Goal: Information Seeking & Learning: Learn about a topic

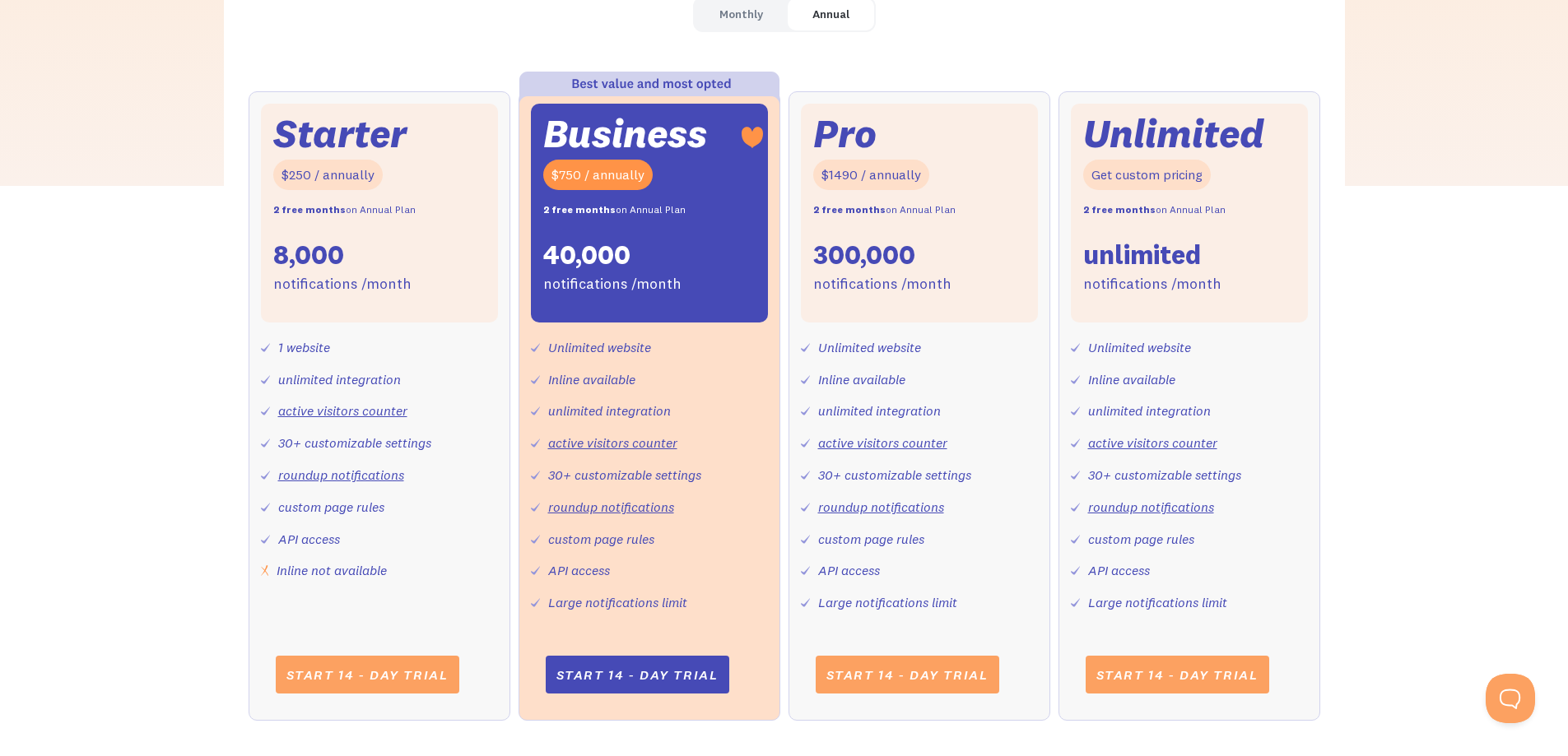
scroll to position [575, 0]
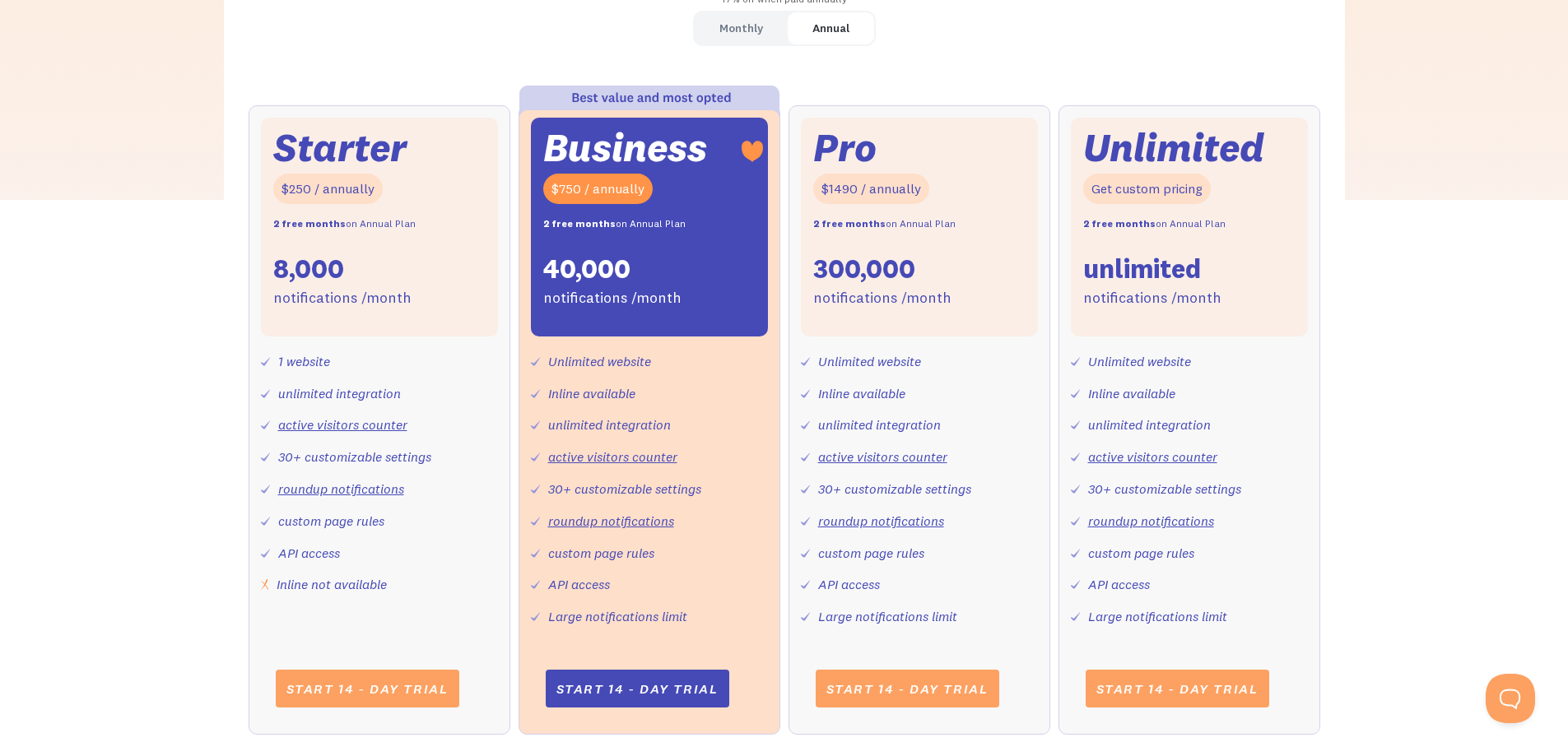
click at [723, 41] on div "Monthly" at bounding box center [741, 29] width 43 height 24
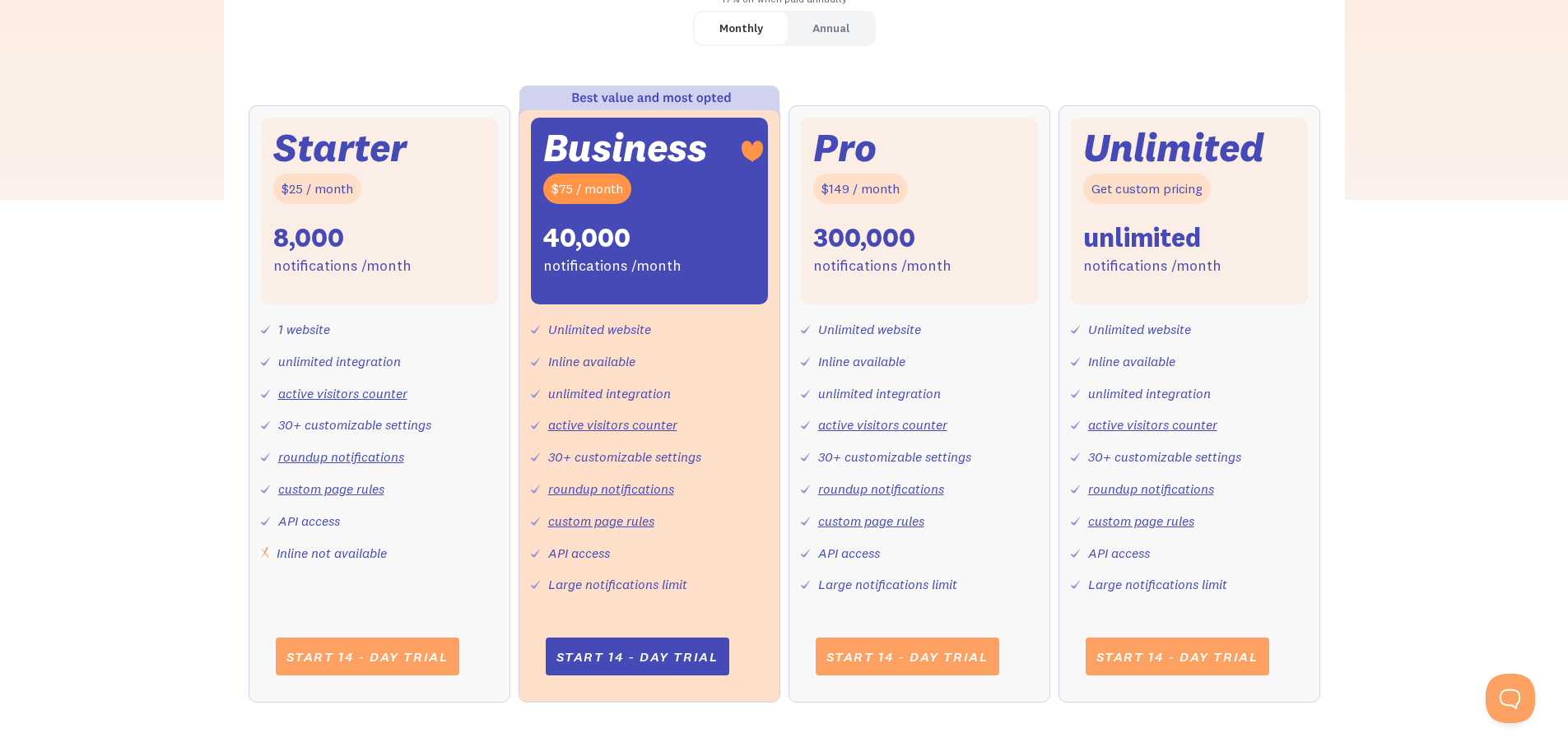
click at [844, 29] on div "Annual" at bounding box center [831, 29] width 37 height 24
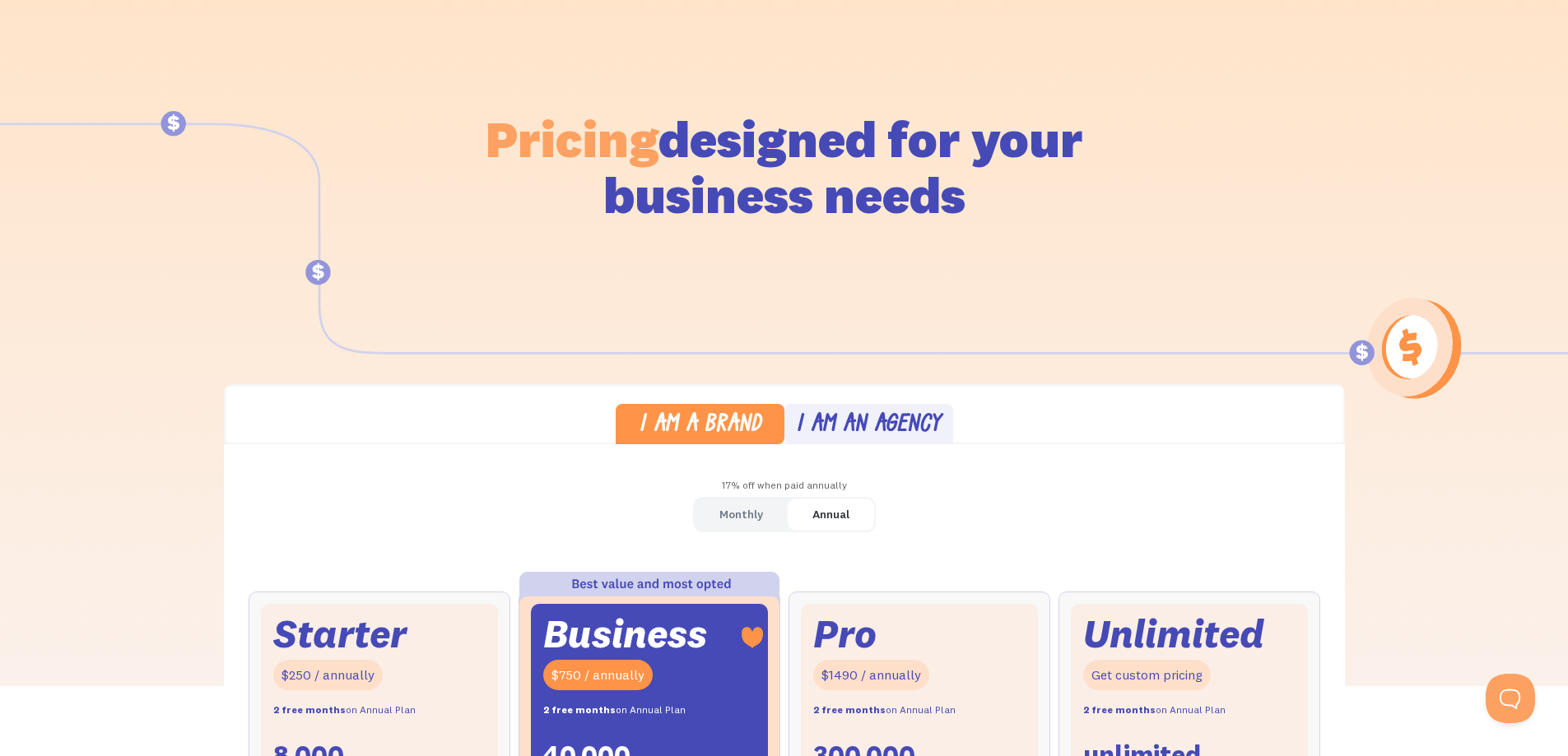
scroll to position [0, 0]
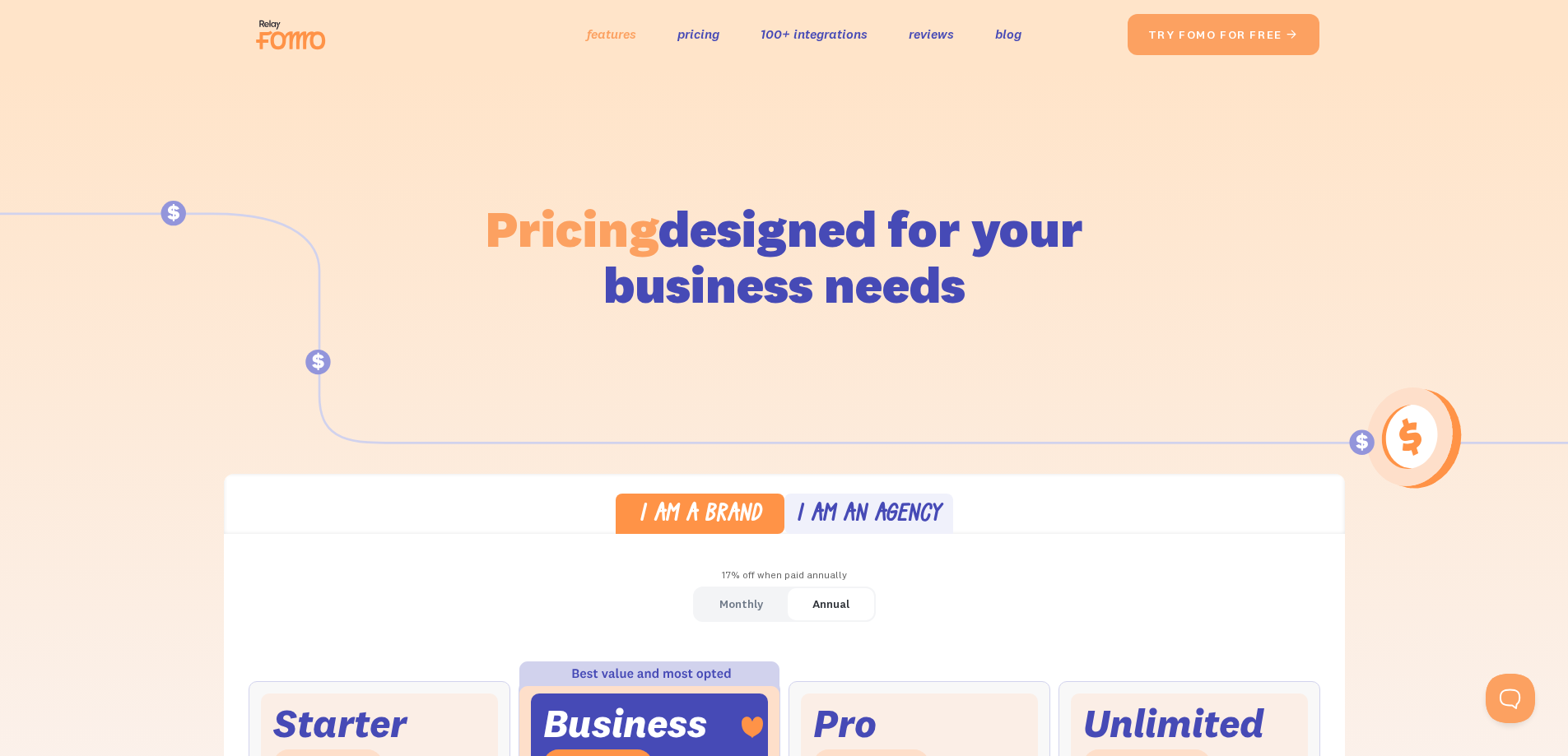
click at [615, 45] on link "features" at bounding box center [611, 35] width 49 height 24
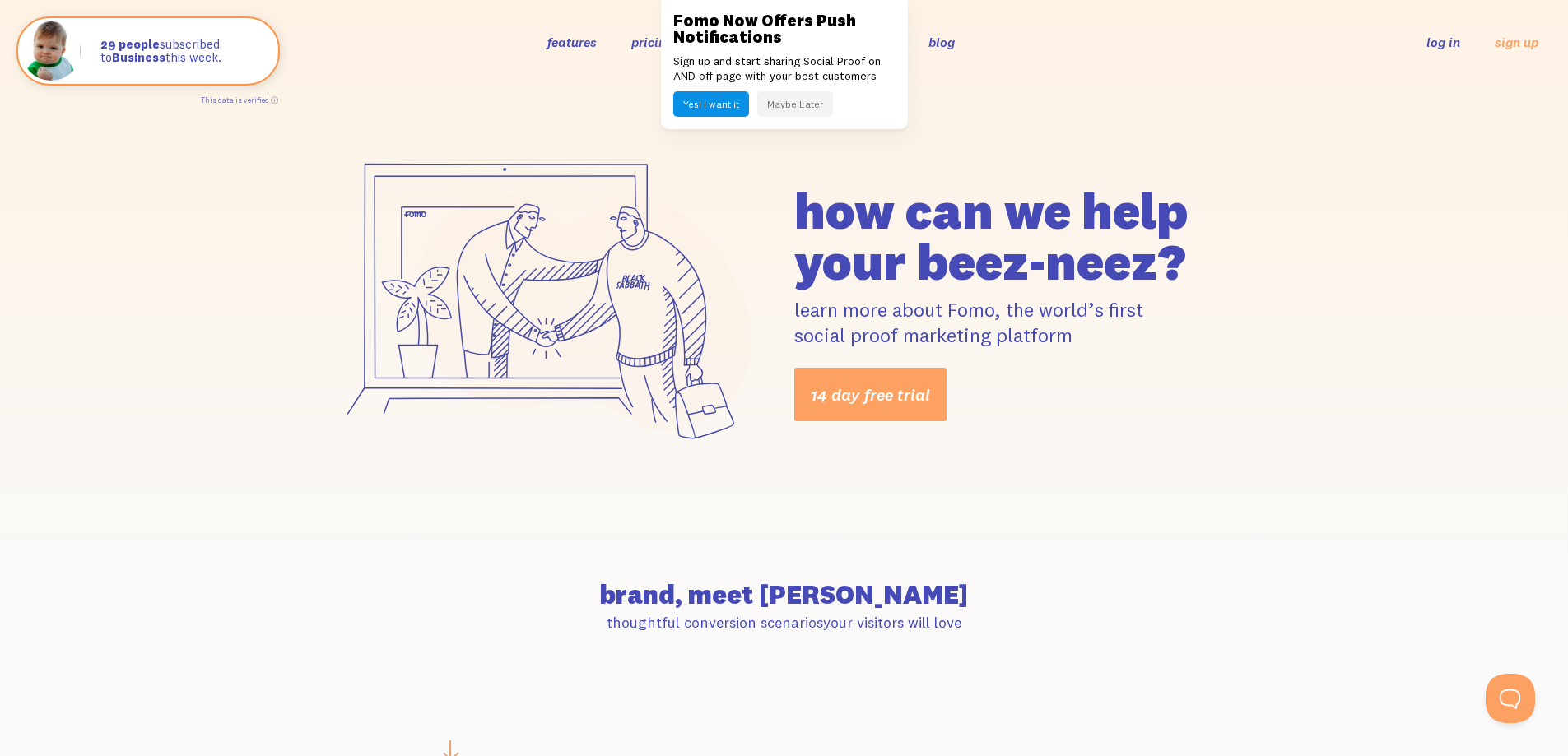
click at [819, 103] on button "Maybe Later" at bounding box center [795, 105] width 76 height 26
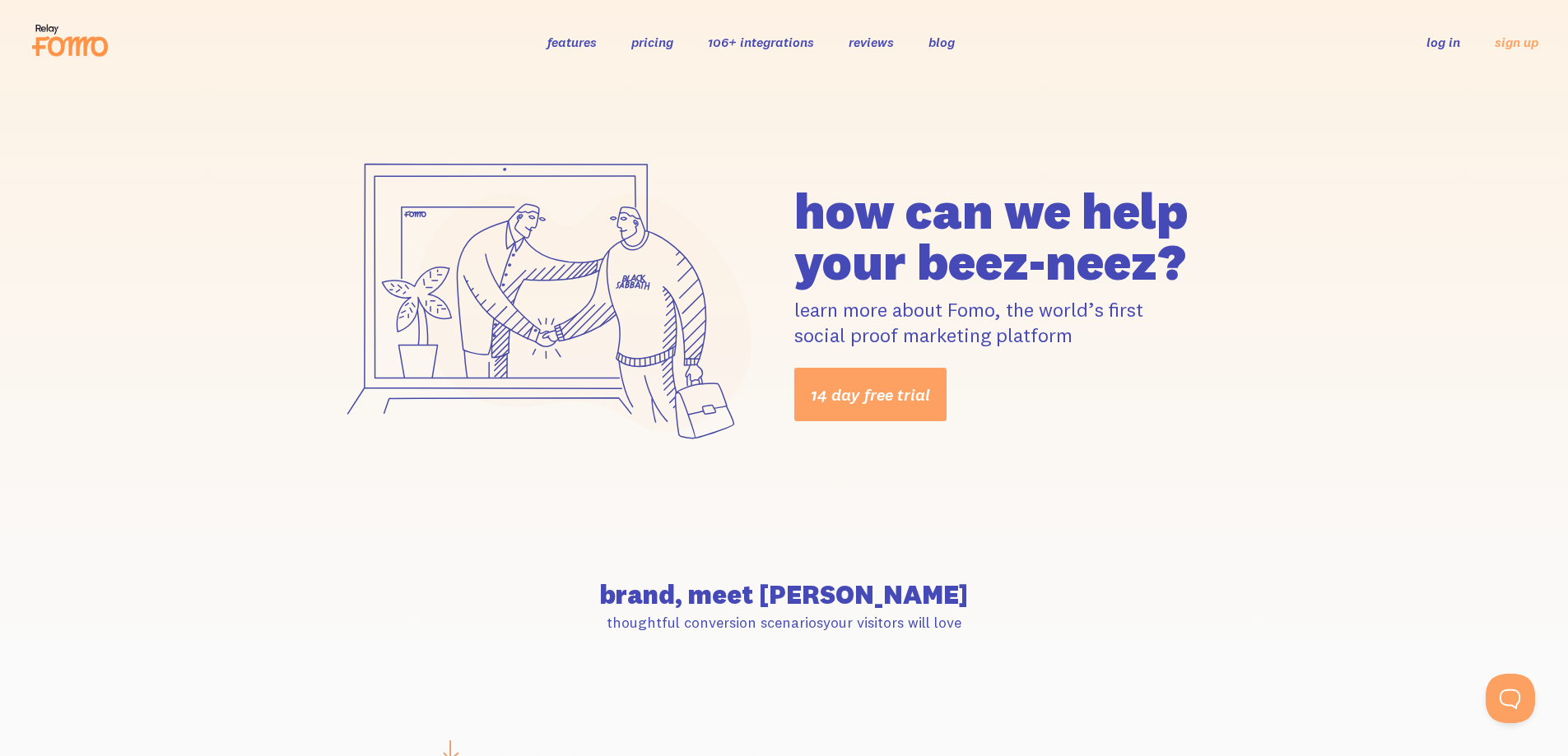
click at [574, 43] on link "features" at bounding box center [571, 41] width 49 height 16
click at [660, 43] on link "pricing" at bounding box center [652, 41] width 42 height 16
